Goal: Task Accomplishment & Management: Use online tool/utility

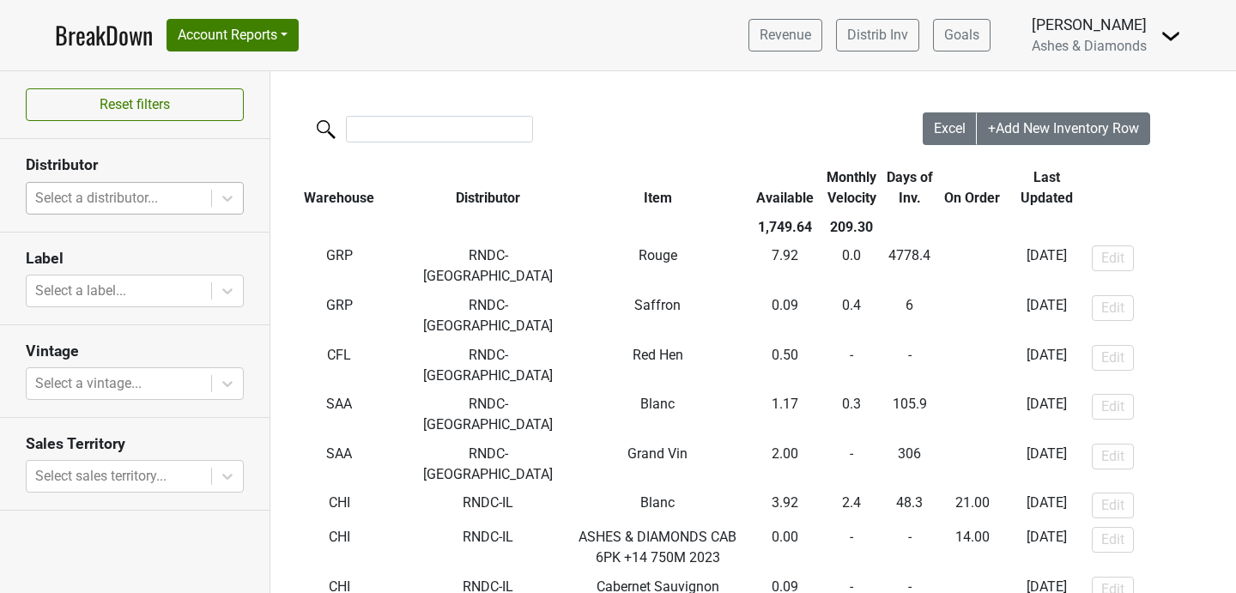
click at [149, 190] on div at bounding box center [118, 198] width 167 height 24
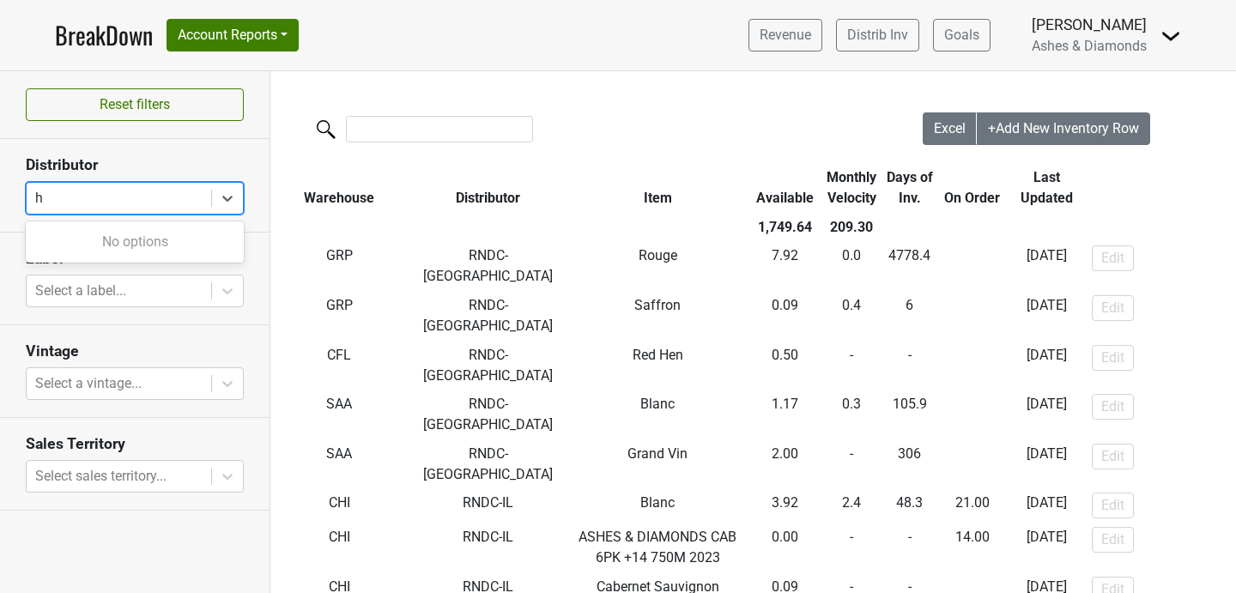
type input "hi"
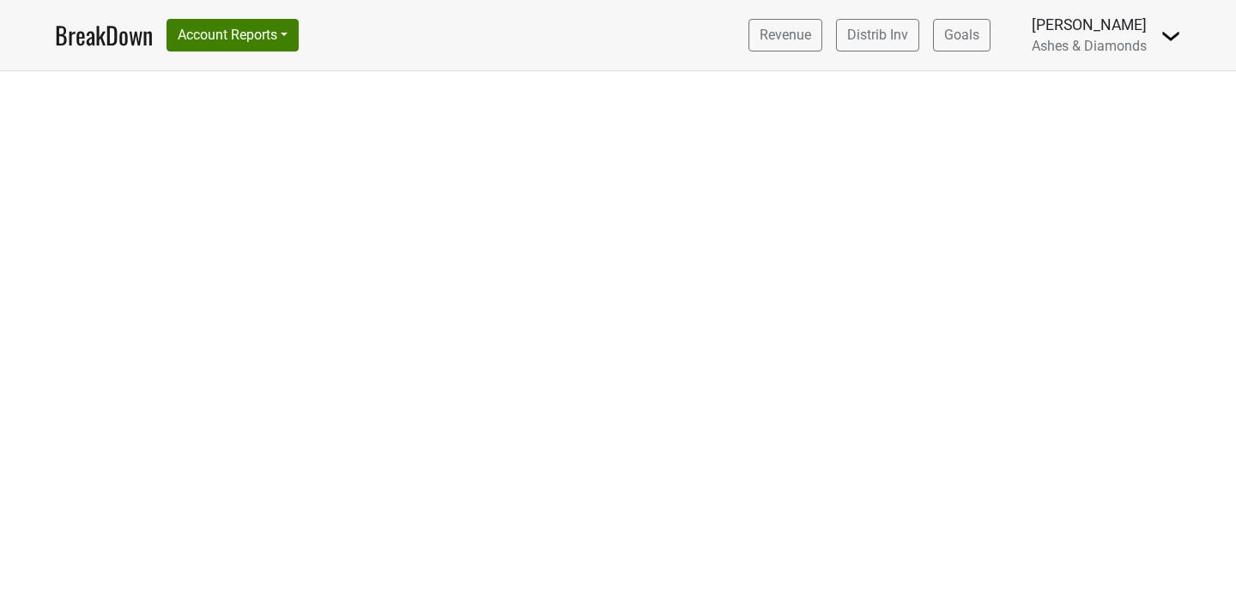
click at [116, 23] on link "BreakDown" at bounding box center [104, 35] width 98 height 36
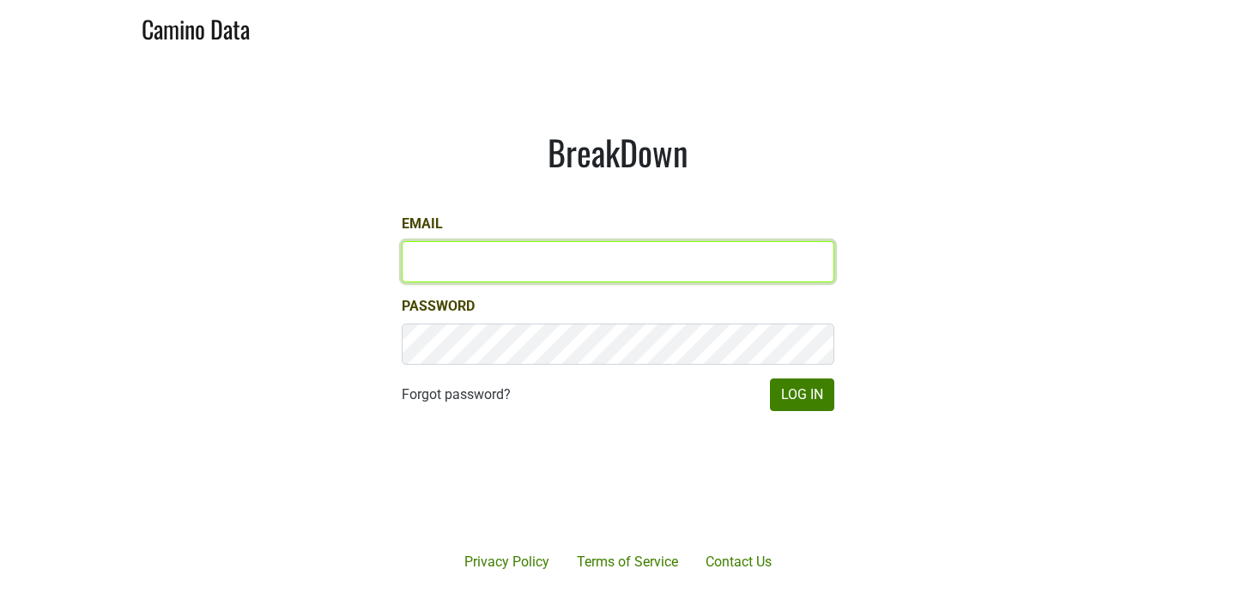
type input "chad@ashesdiamonds.com"
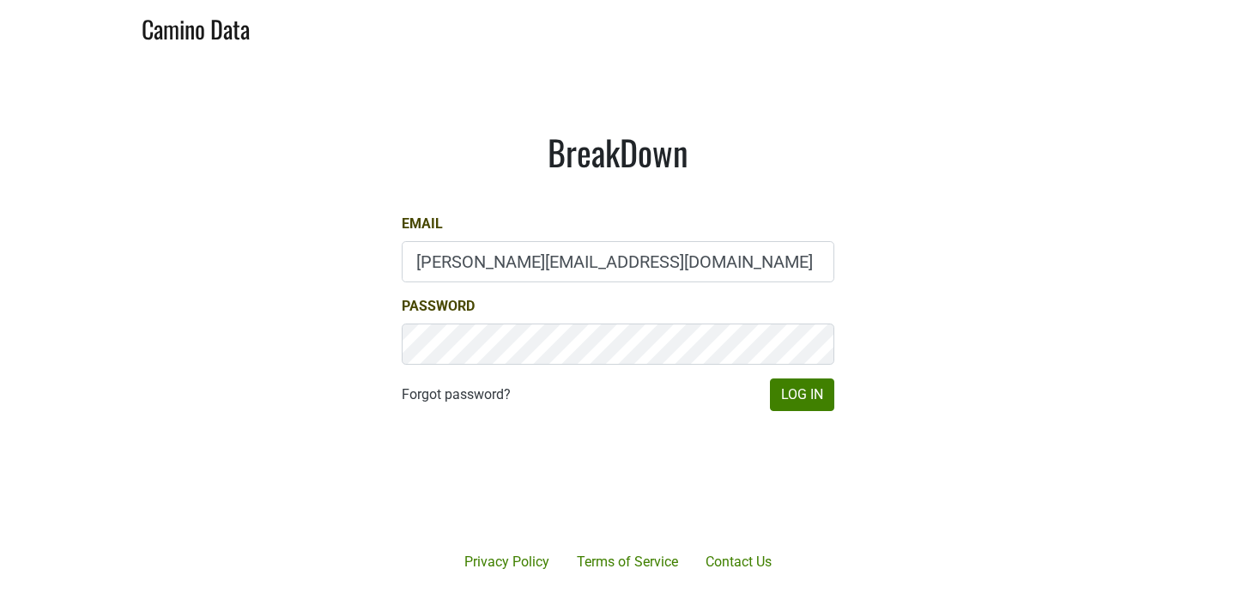
click at [807, 412] on div "BreakDown Email chad@ashesdiamonds.com Password Forgot password? Log In" at bounding box center [617, 271] width 515 height 362
click at [806, 410] on button "Log In" at bounding box center [802, 394] width 64 height 33
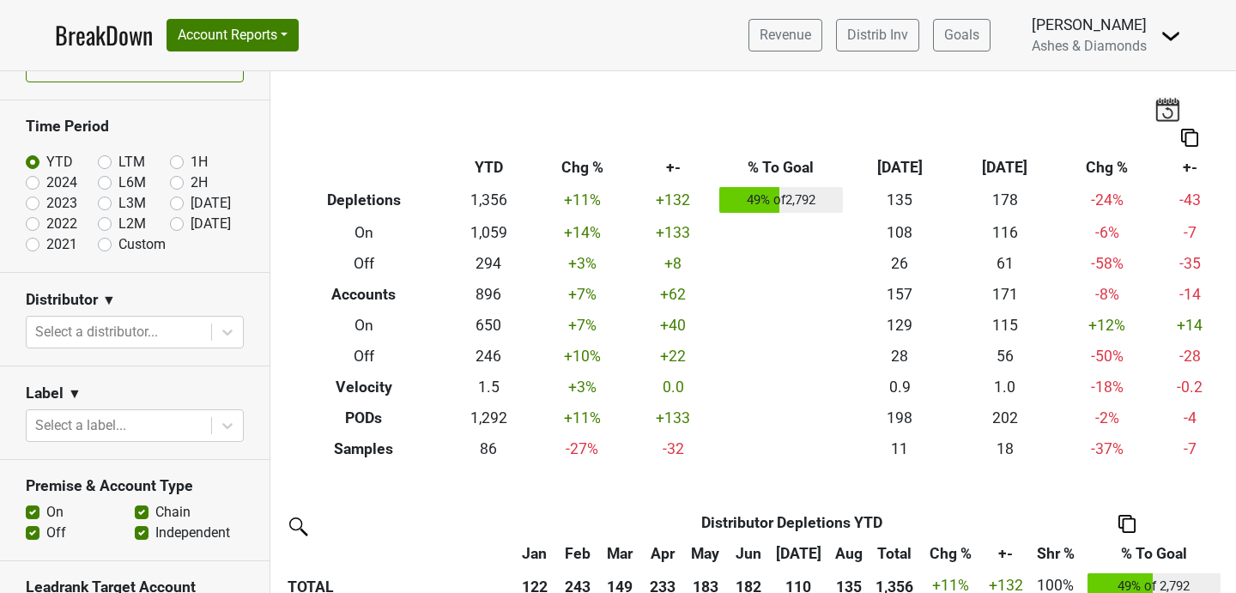
scroll to position [45, 0]
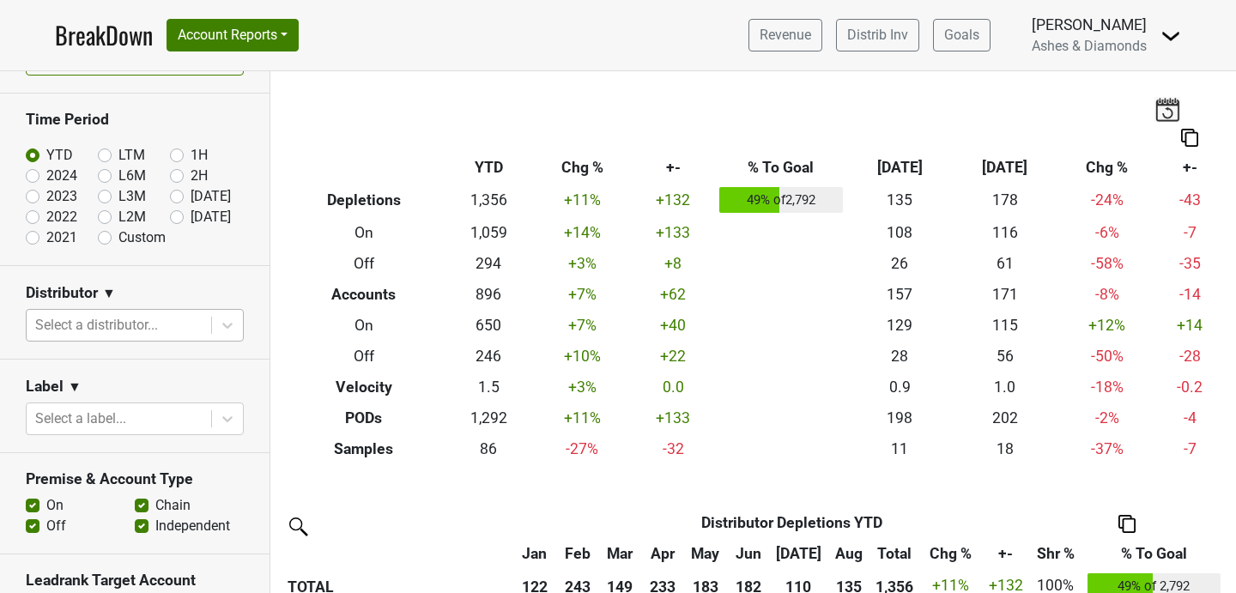
click at [106, 327] on div at bounding box center [118, 325] width 167 height 24
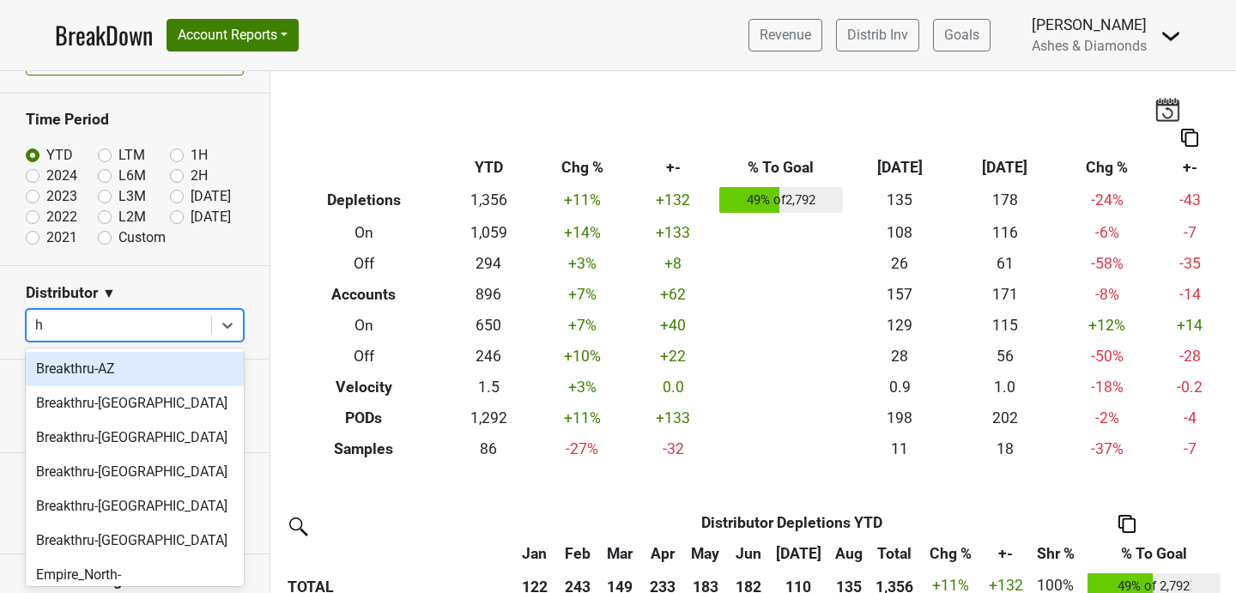
type input "hi"
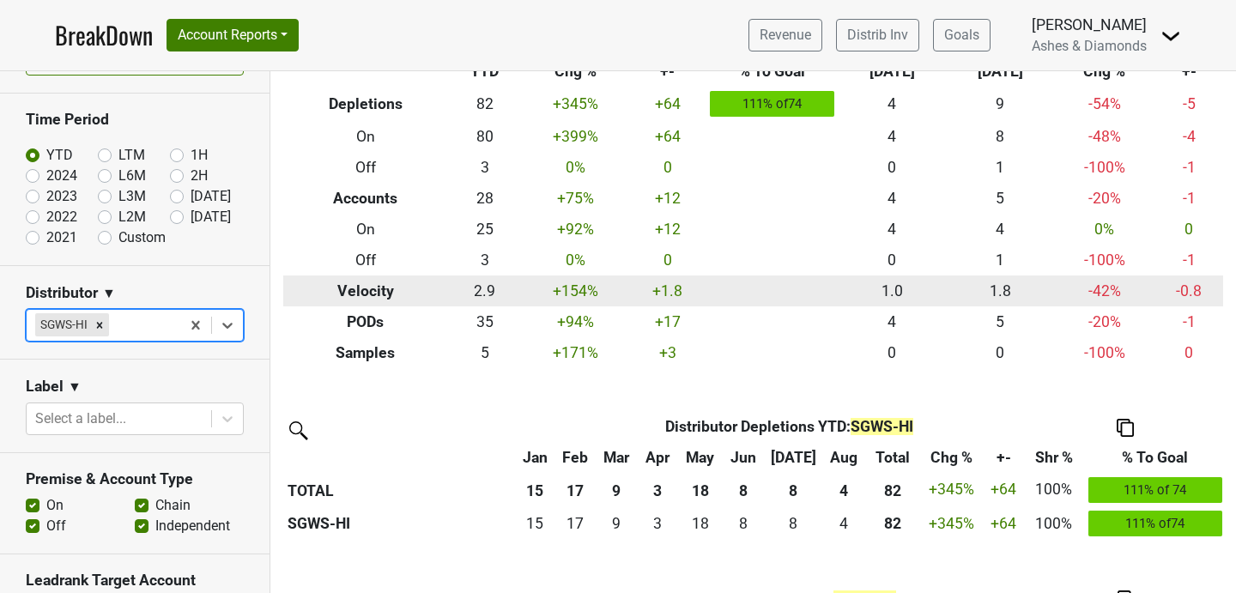
scroll to position [0, 0]
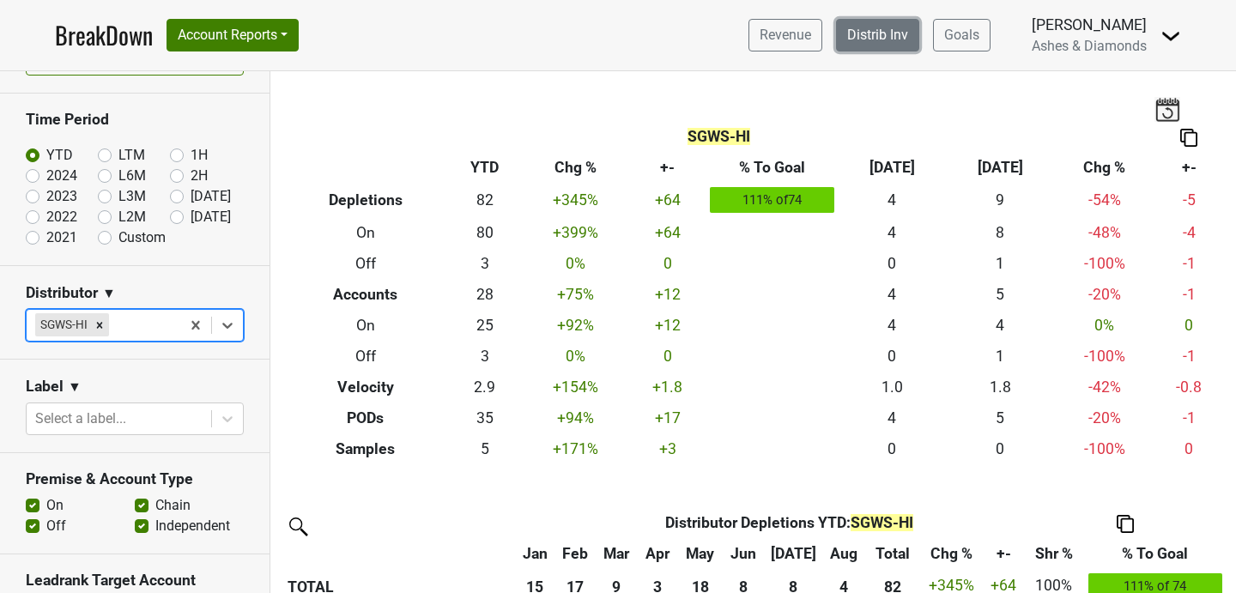
click at [860, 29] on link "Distrib Inv" at bounding box center [877, 35] width 83 height 33
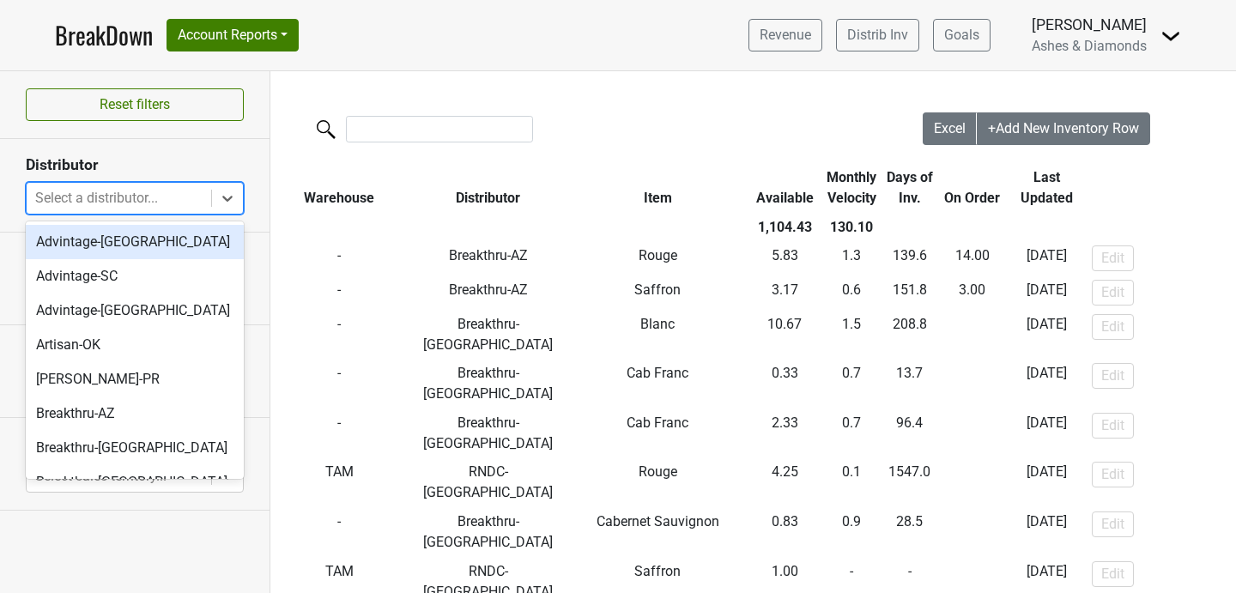
click at [109, 198] on div at bounding box center [118, 198] width 167 height 24
type input "hi"
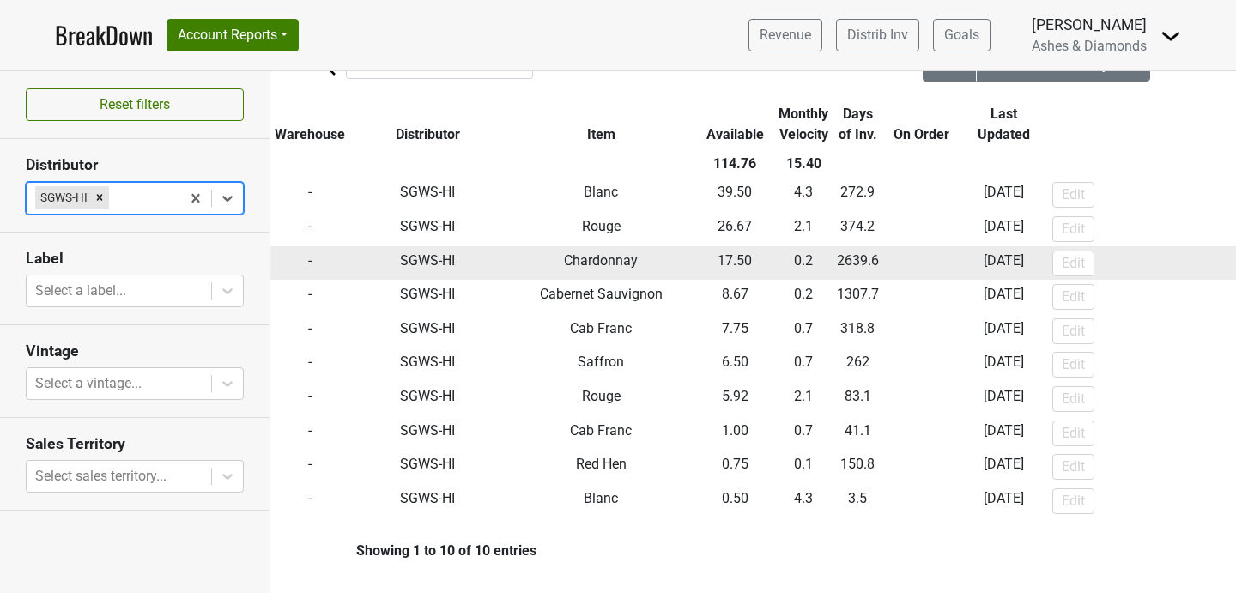
scroll to position [61, 0]
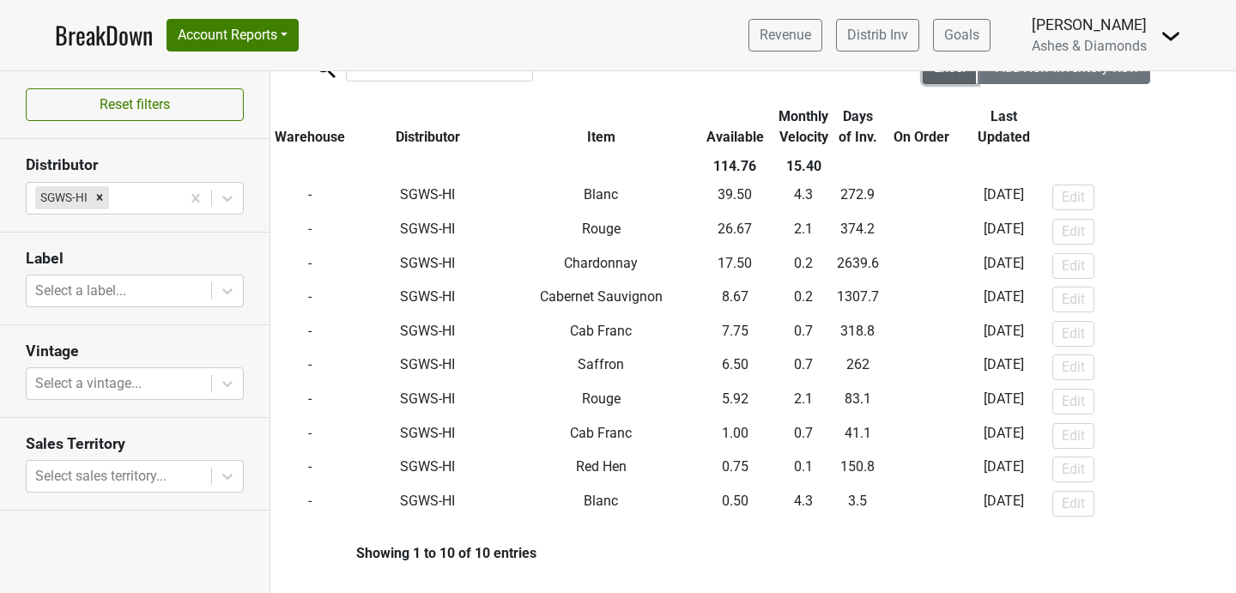
click at [947, 82] on button "Excel" at bounding box center [949, 67] width 55 height 33
